Goal: Information Seeking & Learning: Learn about a topic

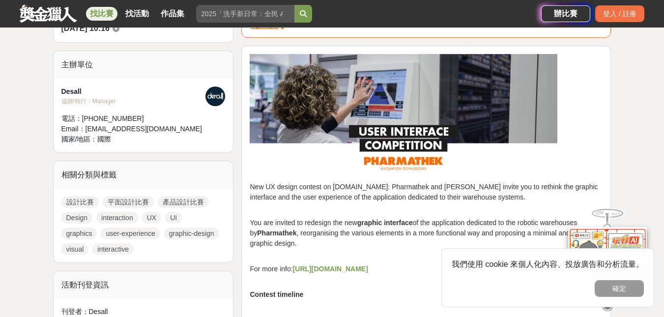
scroll to position [358, 0]
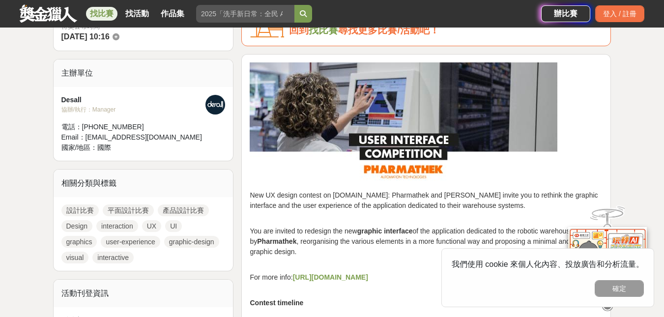
click at [76, 212] on link "設計比賽" at bounding box center [79, 211] width 37 height 12
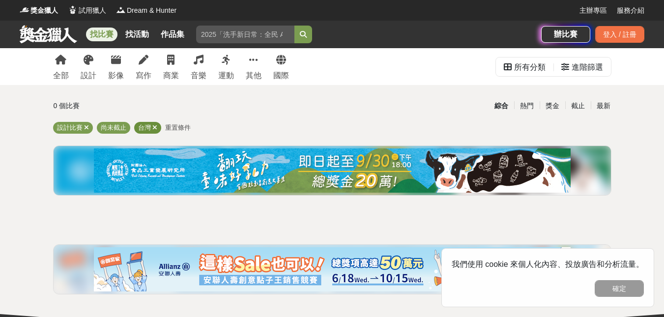
click at [156, 131] on icon at bounding box center [154, 127] width 5 height 6
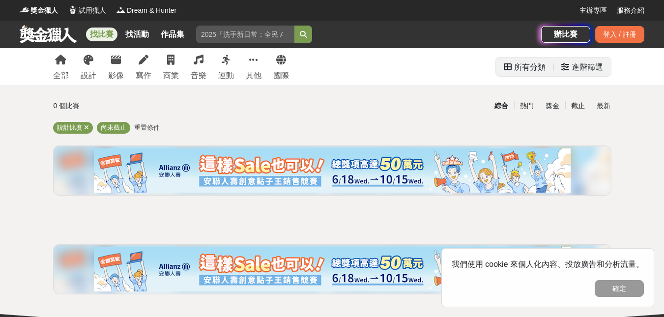
click at [575, 67] on div "進階篩選" at bounding box center [587, 68] width 31 height 20
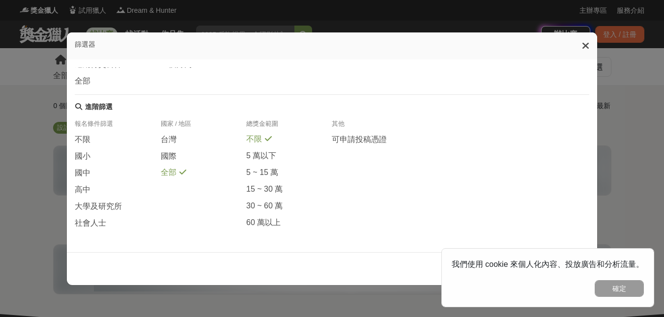
scroll to position [221, 0]
click at [96, 225] on span "社會人士" at bounding box center [90, 223] width 31 height 10
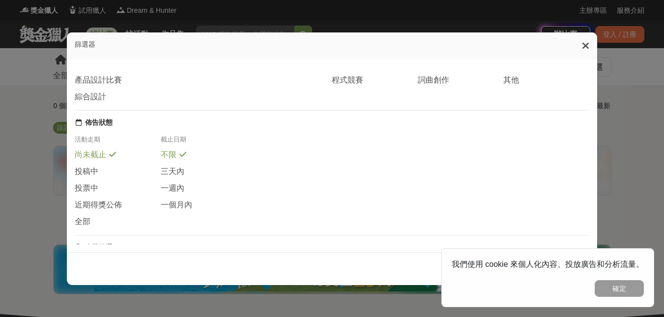
scroll to position [0, 0]
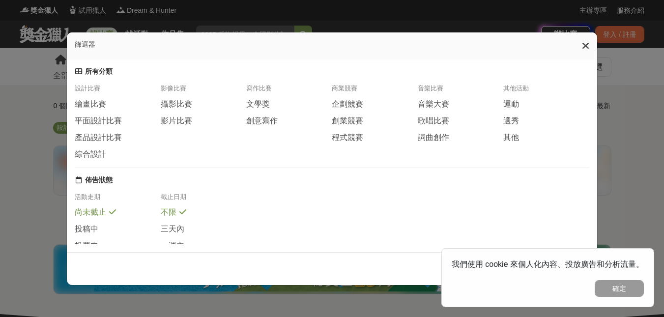
click at [174, 218] on span "不限" at bounding box center [169, 213] width 16 height 10
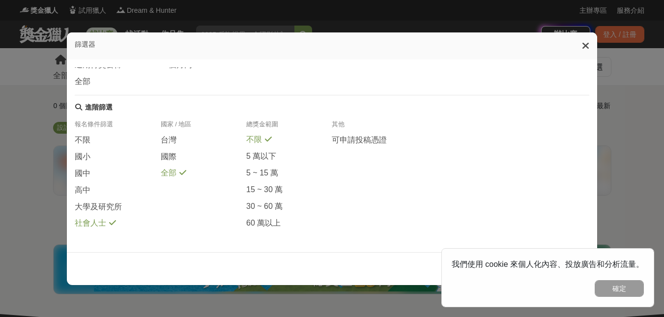
scroll to position [221, 0]
click at [603, 283] on button "確定" at bounding box center [619, 288] width 49 height 17
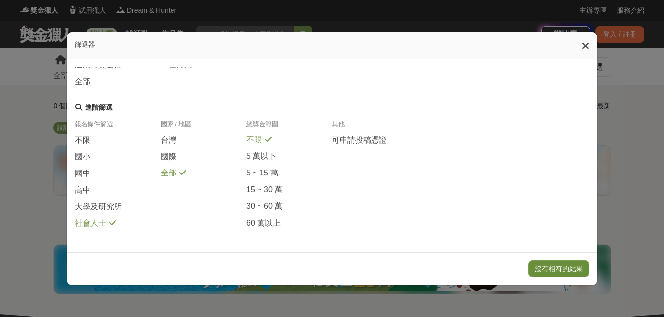
click at [568, 272] on button "沒有相符的結果" at bounding box center [559, 269] width 61 height 17
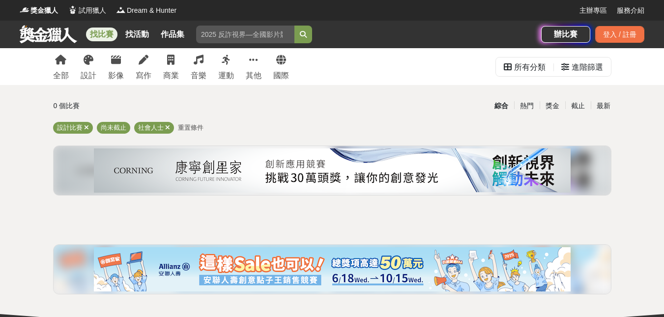
click at [193, 129] on span "重置條件" at bounding box center [191, 127] width 26 height 7
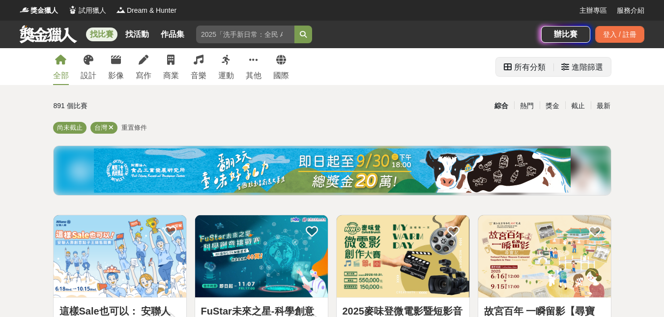
click at [561, 68] on div "進階篩選" at bounding box center [583, 67] width 58 height 19
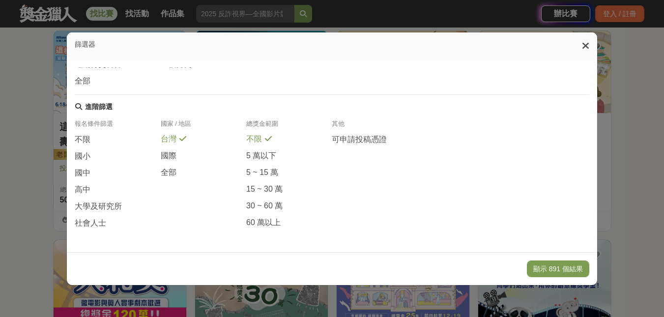
scroll to position [221, 0]
click at [83, 224] on span "社會人士" at bounding box center [90, 223] width 31 height 10
click at [164, 168] on span "全部" at bounding box center [169, 173] width 16 height 10
click at [545, 267] on button "顯示 38 個結果" at bounding box center [560, 269] width 59 height 17
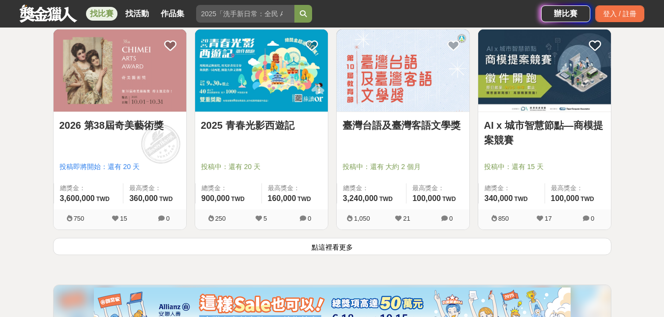
scroll to position [1231, 0]
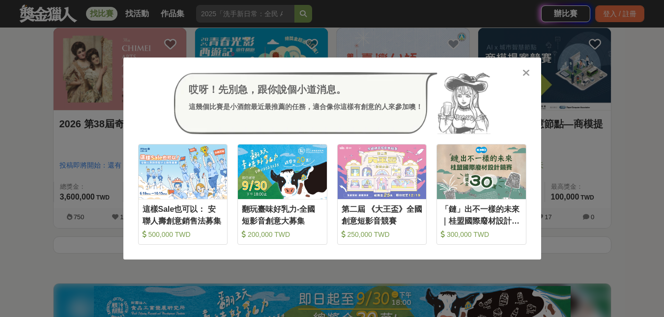
click at [0, 146] on div "哎呀！先別急，跟你說個小道消息。 這幾個比賽是小酒館最近最推薦的任務，適合像你這樣有創意的人來參加噢！ 收藏 這樣Sale也可以： 安聯人壽創意銷售法募集 5…" at bounding box center [332, 158] width 664 height 317
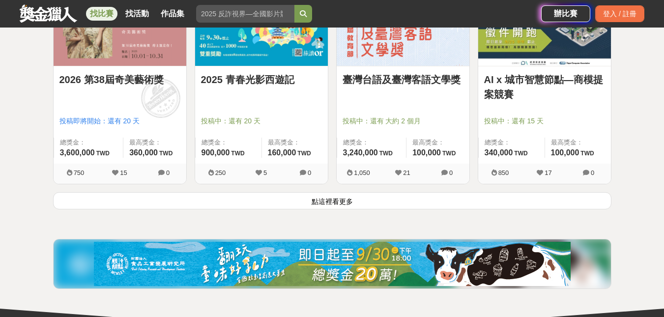
scroll to position [1284, 0]
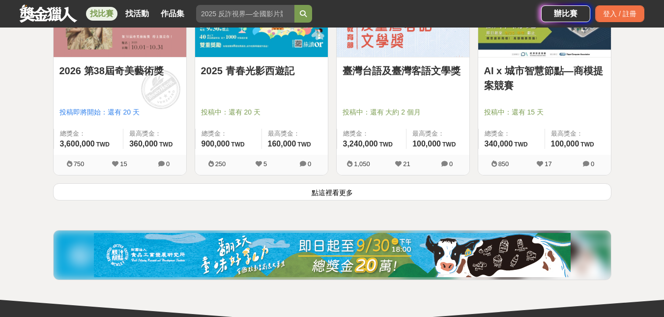
click at [367, 194] on button "點這裡看更多" at bounding box center [332, 191] width 559 height 17
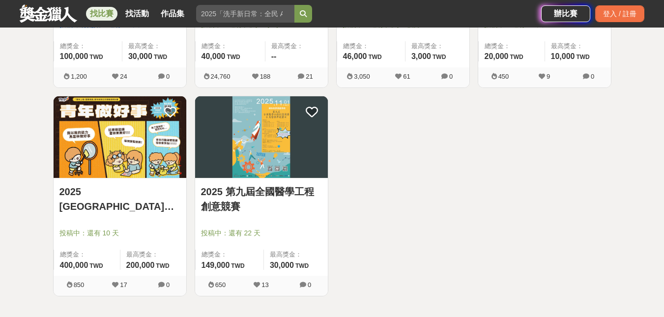
scroll to position [2002, 0]
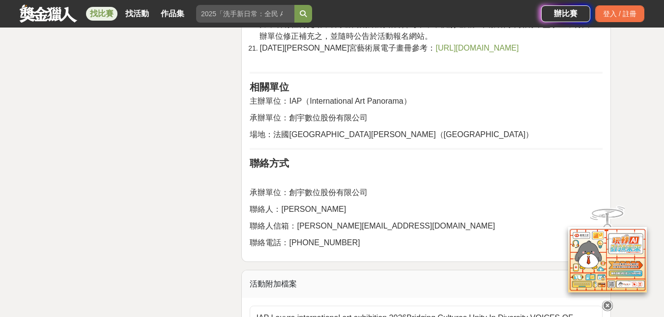
scroll to position [2219, 0]
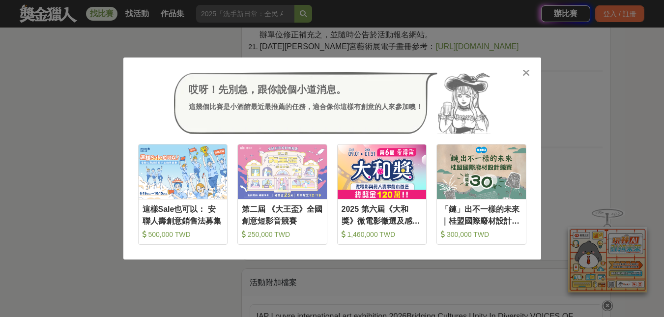
click at [73, 195] on div "哎呀！先別急，跟你說個小道消息。 這幾個比賽是小酒館最近最推薦的任務，適合像你這樣有創意的人來參加噢！ 收藏 這樣Sale也可以： 安聯人壽創意銷售法募集 5…" at bounding box center [332, 158] width 664 height 317
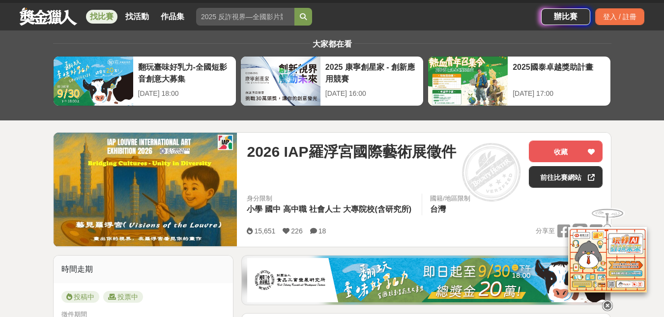
scroll to position [9, 0]
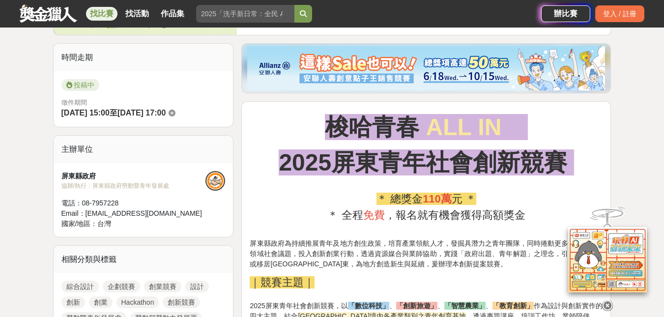
scroll to position [228, 0]
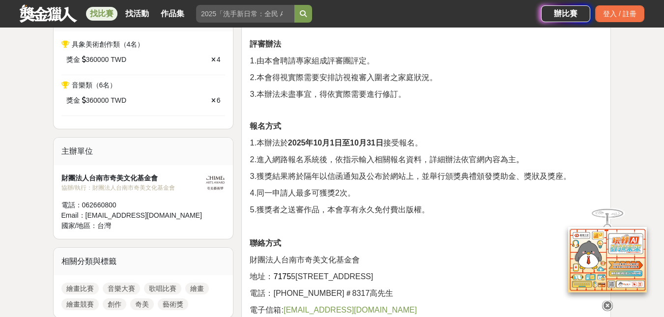
scroll to position [426, 0]
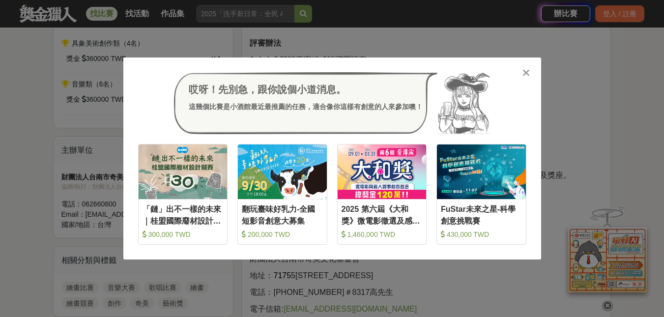
click at [32, 152] on div "哎呀！先別急，跟你說個小道消息。 這幾個比賽是小酒館最近最推薦的任務，適合像你這樣有創意的人來參加噢！ 收藏 「鏈」出不一樣的未來｜桂盟國際廢材設計競賽 30…" at bounding box center [332, 158] width 664 height 317
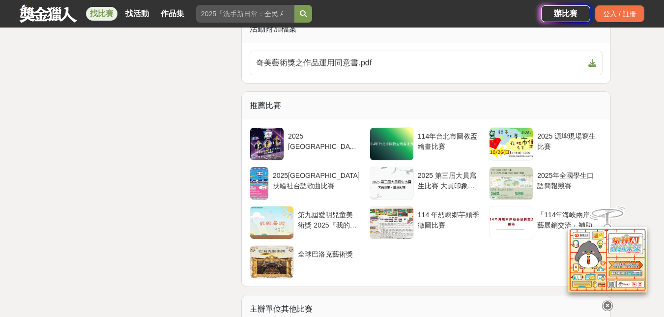
scroll to position [2147, 0]
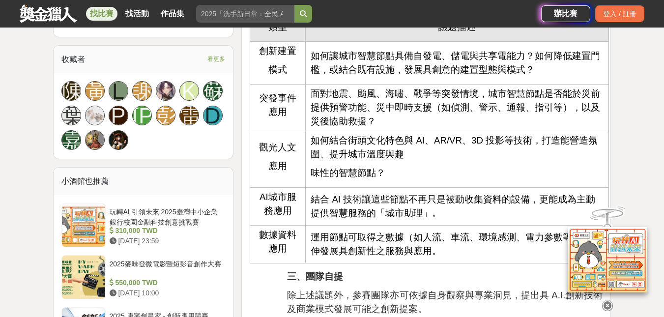
scroll to position [639, 0]
click at [611, 306] on icon at bounding box center [607, 305] width 11 height 11
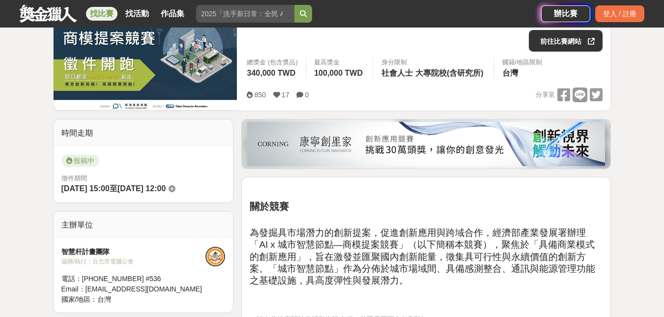
scroll to position [150, 0]
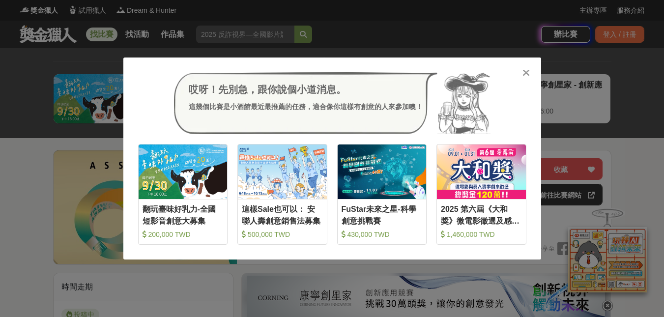
click at [9, 205] on div "哎呀！先別急，跟你說個小道消息。 這幾個比賽是小酒館最近最推薦的任務，適合像你這樣有創意的人來參加噢！ 收藏 翻玩臺味好乳力-全國短影音創意大募集 200,0…" at bounding box center [332, 158] width 664 height 317
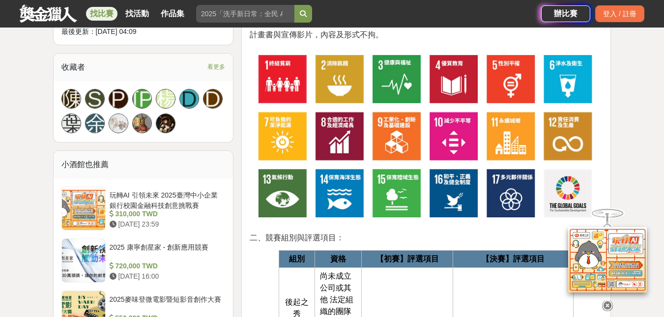
scroll to position [614, 0]
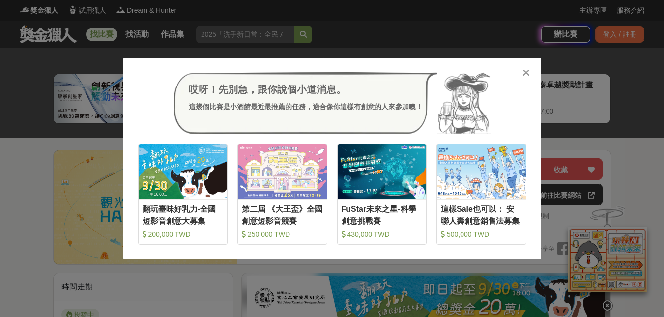
click at [12, 211] on div "哎呀！先別急，跟你說個小道消息。 這幾個比賽是小酒館最近最推薦的任務，適合像你這樣有創意的人來參加噢！ 收藏 翻玩臺味好乳力-全國短影音創意大募集 200,0…" at bounding box center [332, 158] width 664 height 317
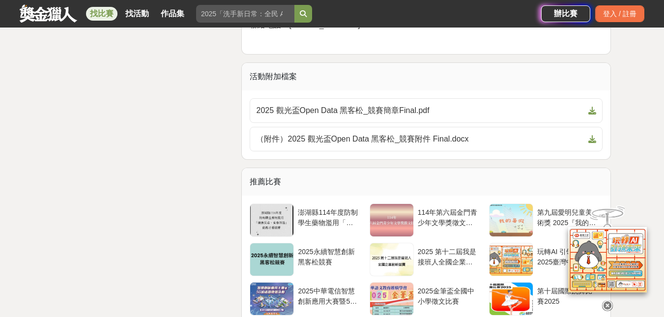
scroll to position [3882, 0]
